Goal: Information Seeking & Learning: Learn about a topic

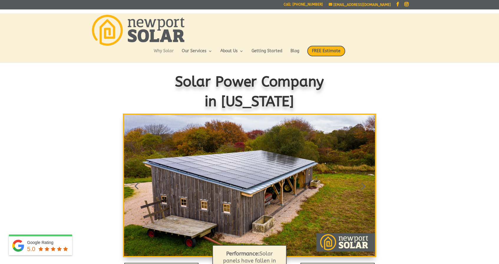
click at [160, 52] on link "Why Solar" at bounding box center [164, 54] width 20 height 10
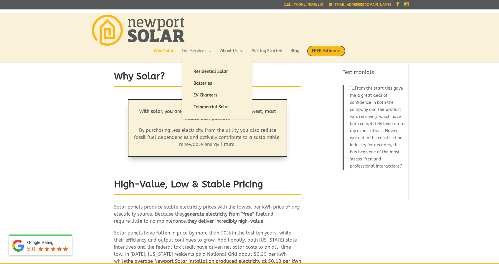
click at [188, 50] on link "Our Services" at bounding box center [197, 54] width 31 height 10
click at [202, 72] on link "Residential Solar" at bounding box center [217, 72] width 59 height 12
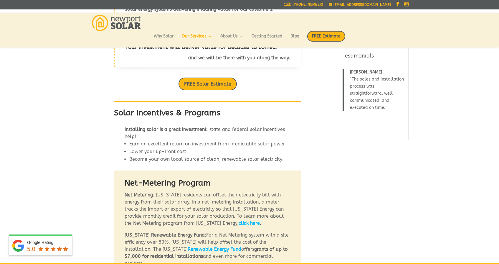
scroll to position [231, 0]
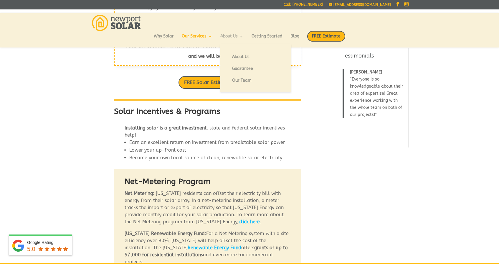
click at [235, 37] on link "About Us" at bounding box center [231, 39] width 23 height 10
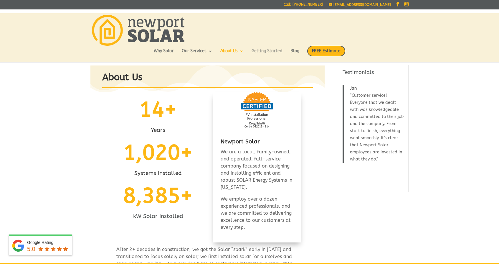
click at [271, 51] on link "Getting Started" at bounding box center [267, 54] width 31 height 10
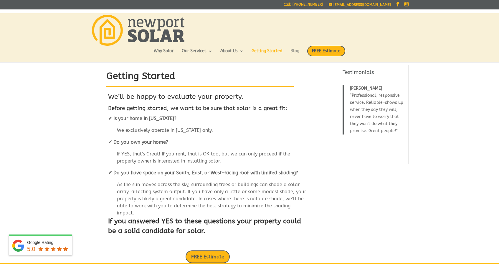
click at [296, 51] on link "Blog" at bounding box center [295, 54] width 9 height 10
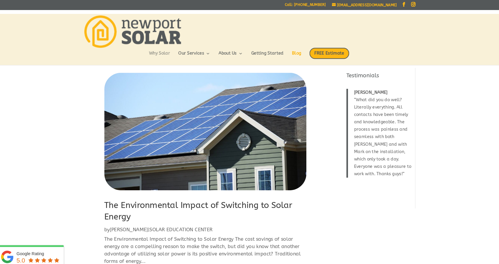
click at [155, 50] on link "Why Solar" at bounding box center [164, 54] width 20 height 10
